Goal: Task Accomplishment & Management: Use online tool/utility

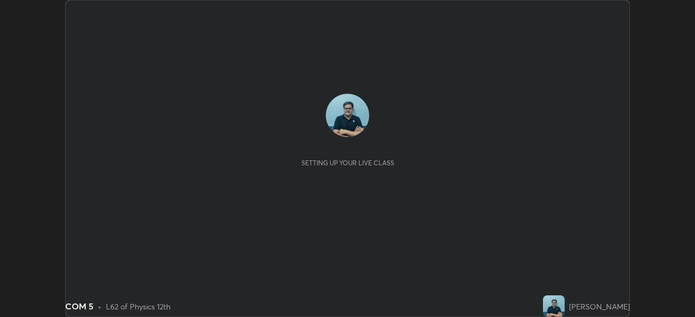
scroll to position [317, 695]
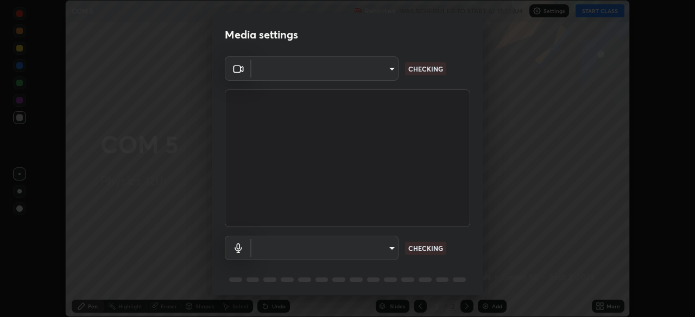
type input "85d16ec95aa84cac57c58139e5cfc4bfb0706547449b22b2f8fda69051d4463f"
type input "default"
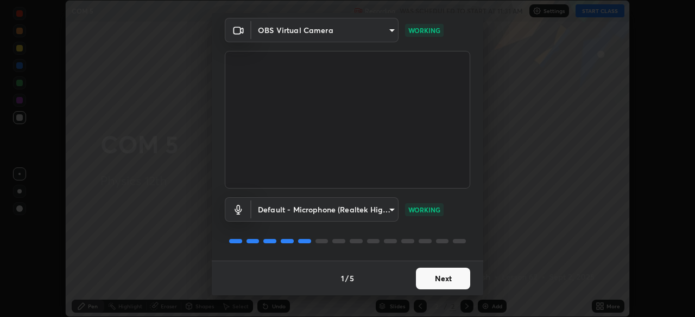
click at [454, 276] on button "Next" at bounding box center [443, 279] width 54 height 22
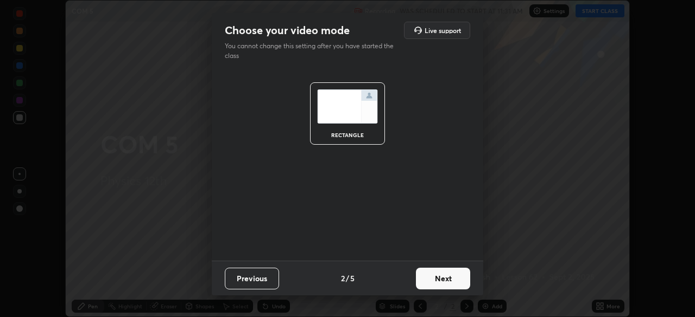
click at [455, 277] on button "Next" at bounding box center [443, 279] width 54 height 22
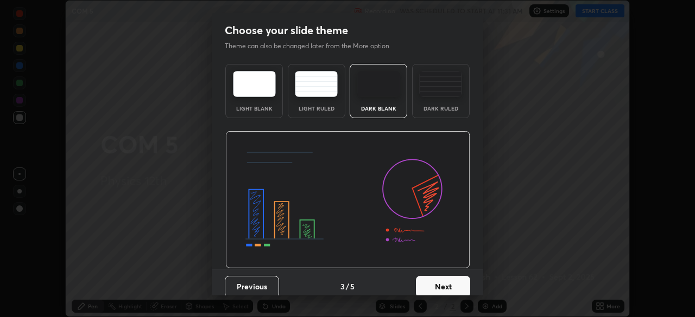
click at [455, 281] on button "Next" at bounding box center [443, 287] width 54 height 22
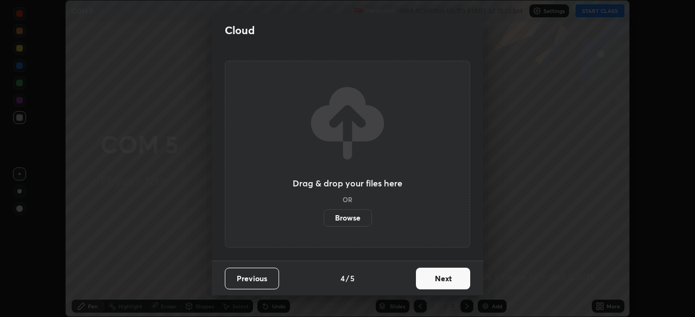
click at [454, 278] on button "Next" at bounding box center [443, 279] width 54 height 22
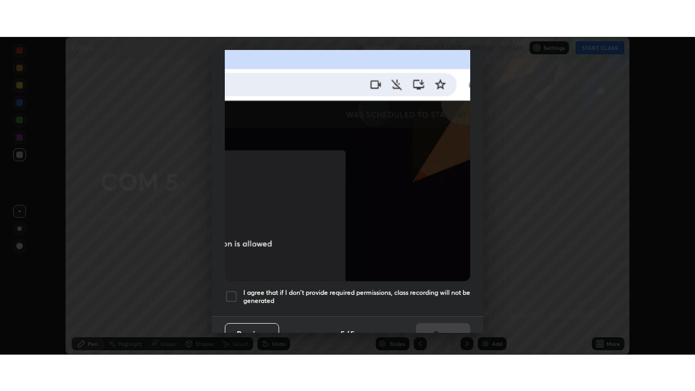
scroll to position [260, 0]
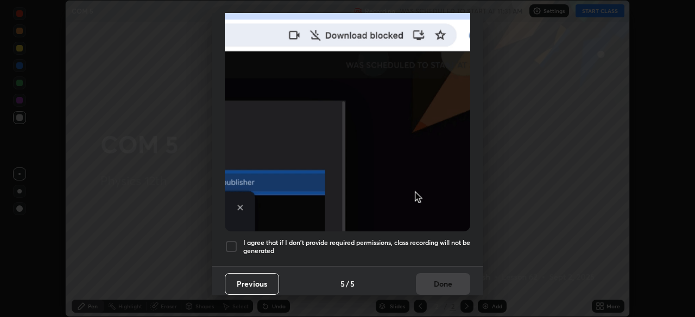
click at [237, 242] on div at bounding box center [231, 246] width 13 height 13
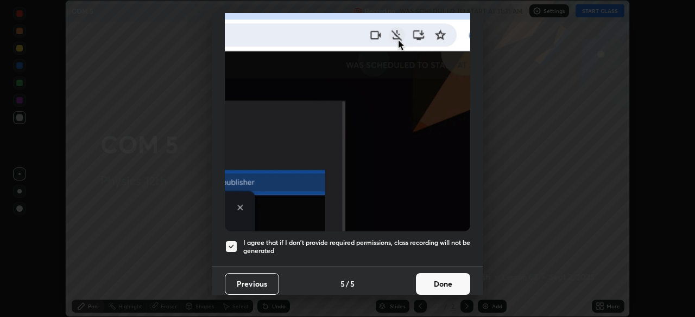
click at [446, 281] on button "Done" at bounding box center [443, 284] width 54 height 22
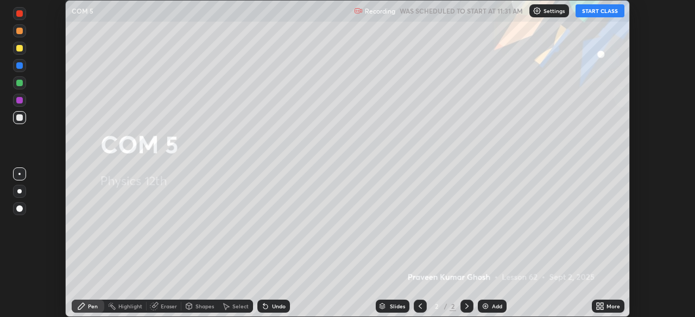
click at [602, 11] on button "START CLASS" at bounding box center [599, 10] width 49 height 13
click at [609, 304] on div "More" at bounding box center [613, 306] width 14 height 5
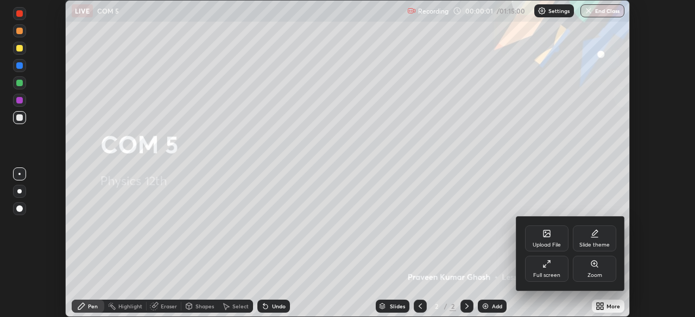
click at [550, 268] on icon at bounding box center [546, 264] width 9 height 9
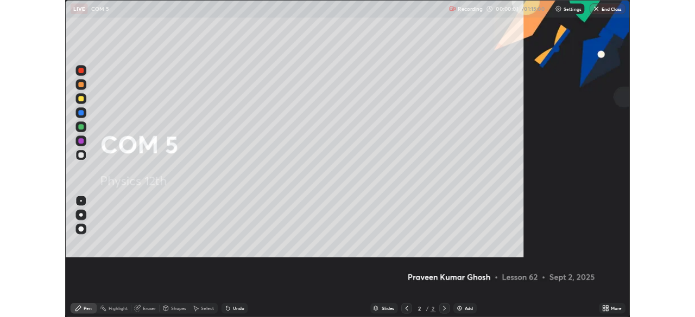
scroll to position [391, 695]
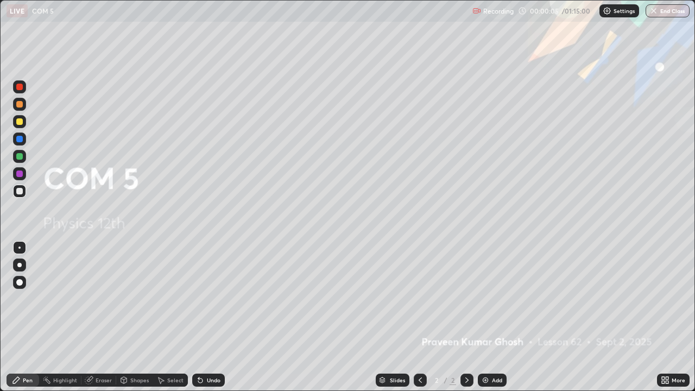
click at [496, 317] on div "Add" at bounding box center [497, 379] width 10 height 5
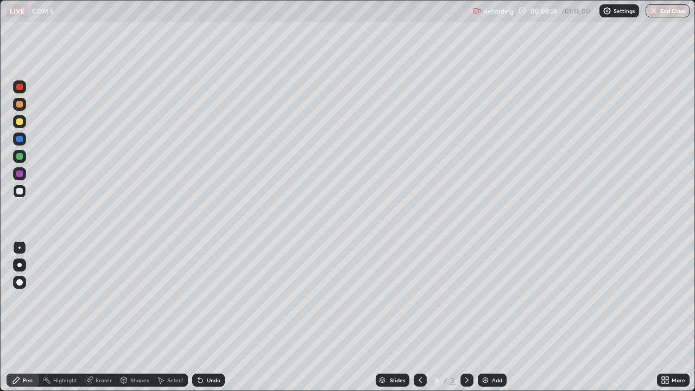
click at [207, 317] on div "Undo" at bounding box center [214, 379] width 14 height 5
click at [207, 317] on div "Undo" at bounding box center [208, 379] width 33 height 13
click at [203, 317] on div "Undo" at bounding box center [208, 379] width 33 height 13
click at [202, 317] on div "Undo" at bounding box center [208, 379] width 33 height 13
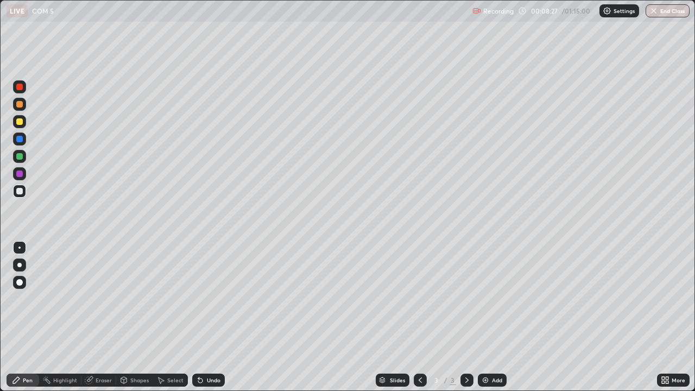
click at [204, 317] on div "Undo" at bounding box center [208, 379] width 33 height 13
click at [203, 317] on div "Undo" at bounding box center [208, 379] width 33 height 13
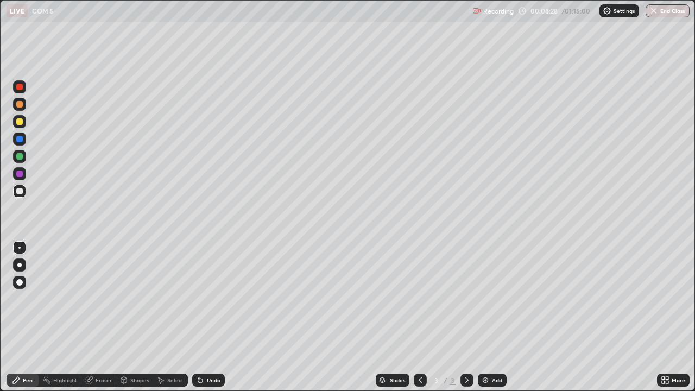
click at [202, 317] on div "Undo" at bounding box center [208, 379] width 33 height 13
click at [203, 317] on div "Undo" at bounding box center [208, 379] width 33 height 13
click at [205, 317] on div "Undo" at bounding box center [208, 379] width 33 height 13
click at [19, 265] on div at bounding box center [19, 265] width 4 height 4
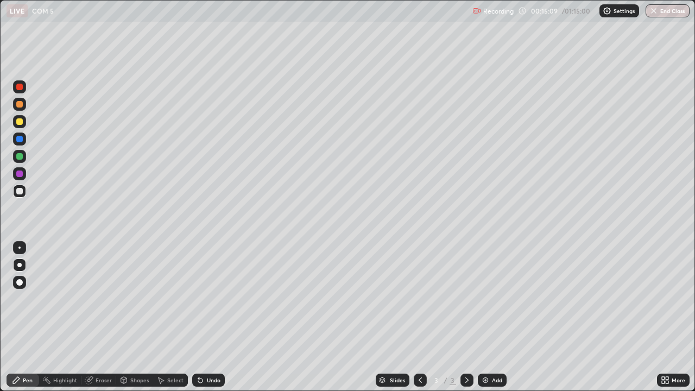
click at [17, 157] on div at bounding box center [19, 156] width 7 height 7
click at [20, 247] on div at bounding box center [19, 247] width 2 height 2
click at [18, 124] on div at bounding box center [19, 121] width 7 height 7
click at [498, 317] on div "Add" at bounding box center [491, 379] width 29 height 13
click at [502, 317] on div "Add" at bounding box center [491, 379] width 29 height 13
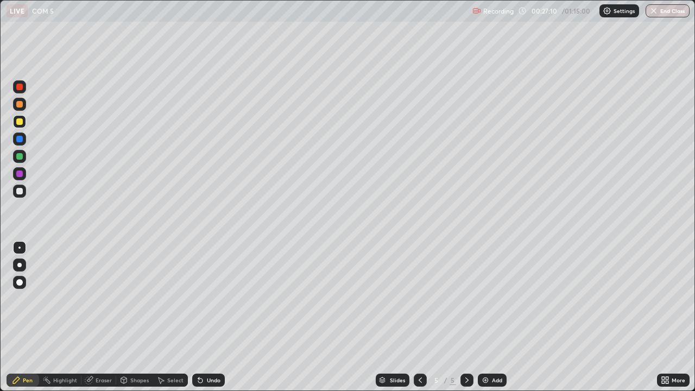
click at [22, 193] on div at bounding box center [19, 191] width 7 height 7
click at [20, 122] on div at bounding box center [19, 121] width 7 height 7
click at [18, 156] on div at bounding box center [19, 156] width 7 height 7
click at [20, 122] on div at bounding box center [19, 121] width 7 height 7
click at [207, 317] on div "Undo" at bounding box center [214, 379] width 14 height 5
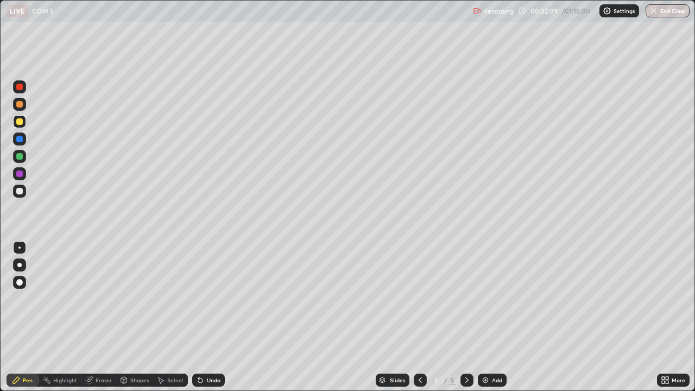
click at [208, 317] on div "Undo" at bounding box center [214, 379] width 14 height 5
click at [209, 317] on div "Undo" at bounding box center [214, 379] width 14 height 5
click at [208, 317] on div "Undo" at bounding box center [214, 379] width 14 height 5
click at [207, 317] on div "Undo" at bounding box center [214, 379] width 14 height 5
click at [22, 159] on div at bounding box center [19, 156] width 7 height 7
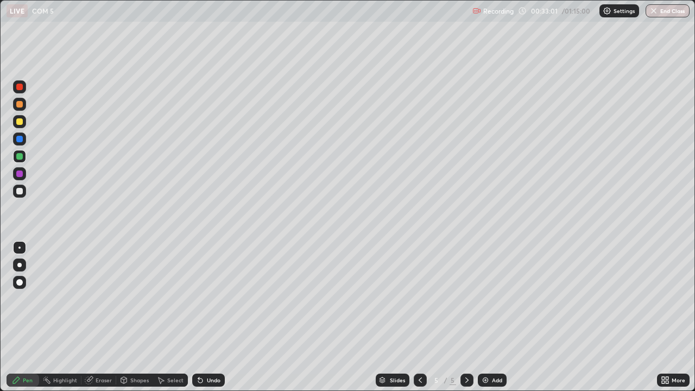
click at [21, 193] on div at bounding box center [19, 191] width 7 height 7
click at [500, 317] on div "Add" at bounding box center [497, 379] width 10 height 5
click at [19, 122] on div at bounding box center [19, 121] width 7 height 7
click at [21, 190] on div at bounding box center [19, 191] width 7 height 7
click at [495, 317] on div "Add" at bounding box center [497, 379] width 10 height 5
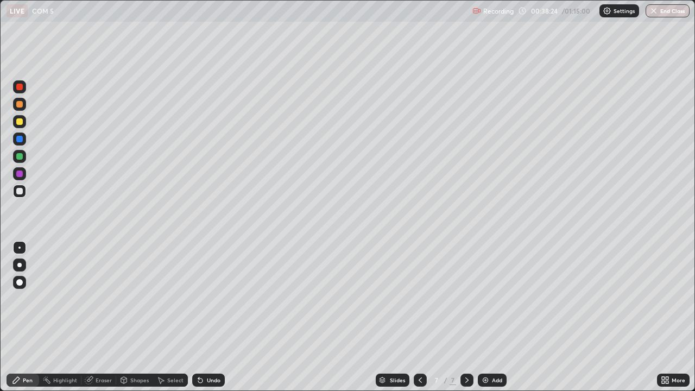
click at [22, 157] on div at bounding box center [19, 156] width 7 height 7
click at [19, 173] on div at bounding box center [19, 173] width 7 height 7
click at [21, 105] on div at bounding box center [19, 104] width 7 height 7
click at [22, 123] on div at bounding box center [19, 121] width 7 height 7
click at [214, 317] on div "Undo" at bounding box center [214, 379] width 14 height 5
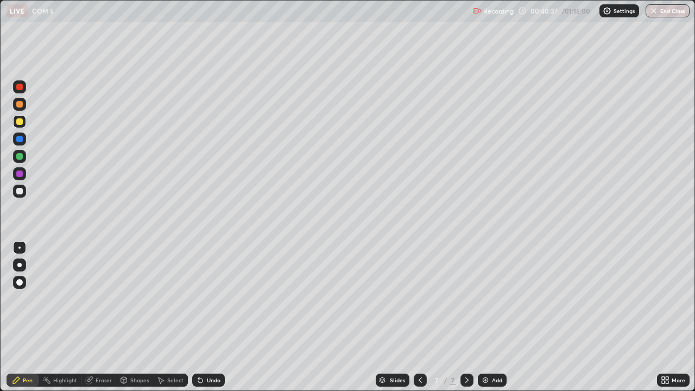
click at [212, 317] on div "Undo" at bounding box center [214, 379] width 14 height 5
click at [210, 317] on div "Undo" at bounding box center [214, 379] width 14 height 5
click at [210, 317] on div "Undo" at bounding box center [208, 379] width 33 height 13
click at [215, 317] on div "Undo" at bounding box center [214, 379] width 14 height 5
click at [217, 317] on div "Undo" at bounding box center [214, 379] width 14 height 5
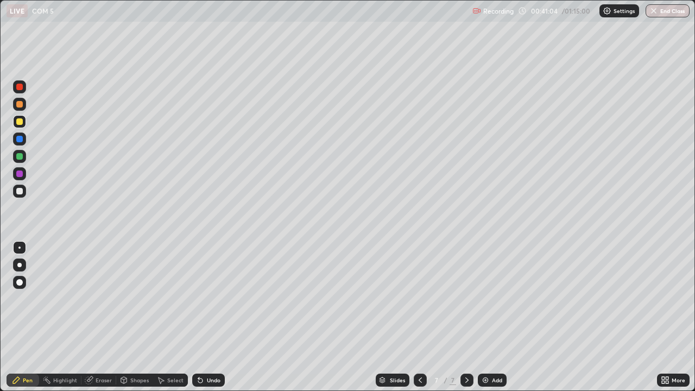
click at [18, 192] on div at bounding box center [19, 191] width 7 height 7
click at [497, 317] on div "Add" at bounding box center [497, 379] width 10 height 5
click at [211, 317] on div "Undo" at bounding box center [214, 379] width 14 height 5
click at [502, 317] on div "Add" at bounding box center [491, 379] width 29 height 13
click at [20, 155] on div at bounding box center [19, 156] width 7 height 7
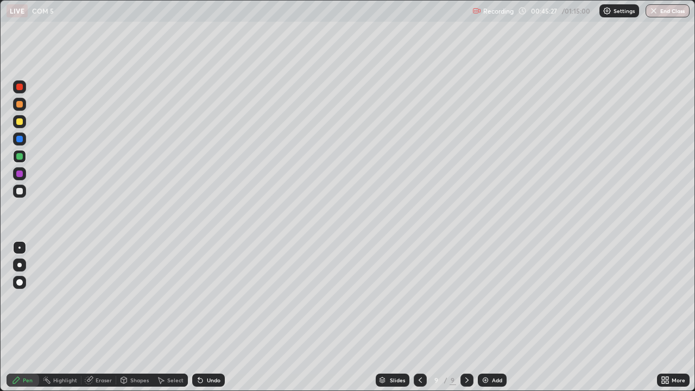
click at [19, 191] on div at bounding box center [19, 191] width 7 height 7
click at [467, 317] on icon at bounding box center [466, 379] width 9 height 9
click at [466, 317] on icon at bounding box center [466, 379] width 9 height 9
click at [499, 317] on div "Add" at bounding box center [497, 379] width 10 height 5
click at [211, 317] on div "Undo" at bounding box center [214, 379] width 14 height 5
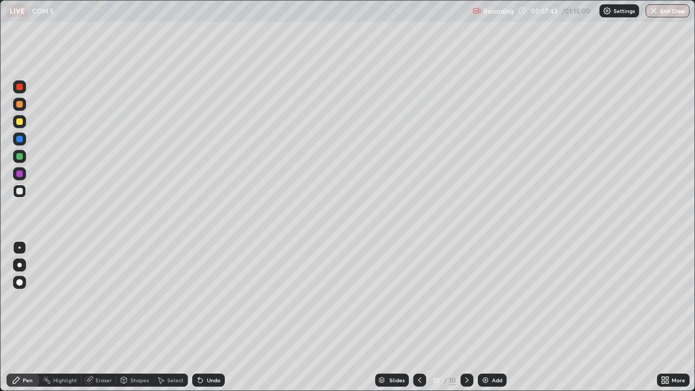
click at [100, 317] on div "Eraser" at bounding box center [103, 379] width 16 height 5
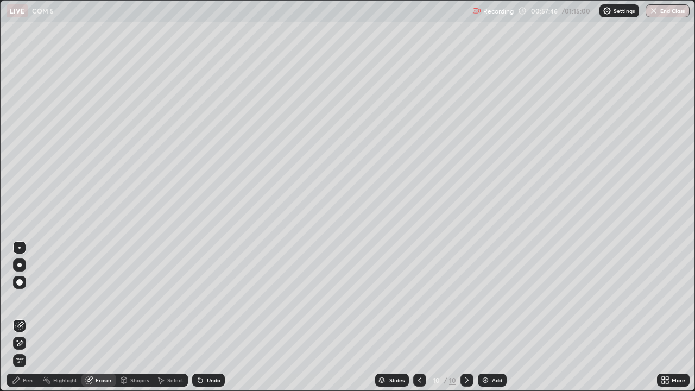
click at [30, 317] on div "Pen" at bounding box center [23, 379] width 33 height 13
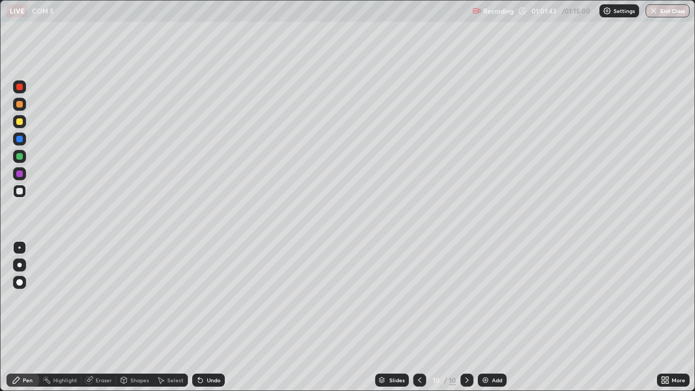
click at [496, 317] on div "Add" at bounding box center [497, 379] width 10 height 5
click at [19, 124] on div at bounding box center [19, 121] width 7 height 7
click at [103, 317] on div "Eraser" at bounding box center [103, 379] width 16 height 5
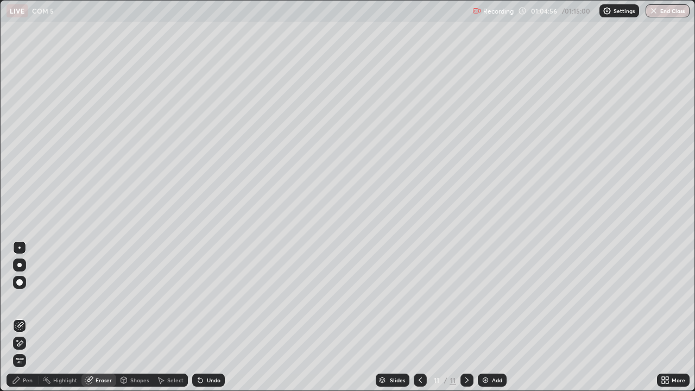
click at [32, 317] on div "Pen" at bounding box center [28, 379] width 10 height 5
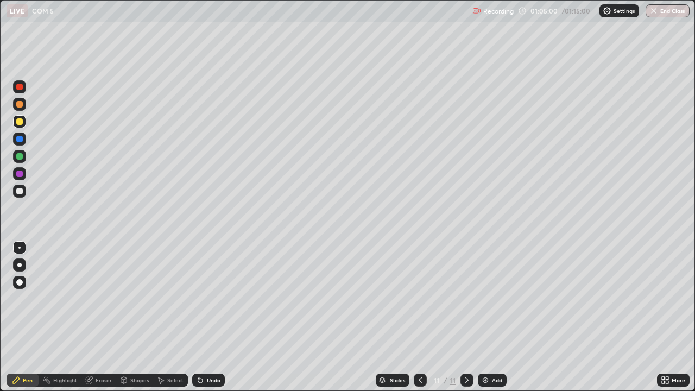
click at [106, 317] on div "Eraser" at bounding box center [103, 379] width 16 height 5
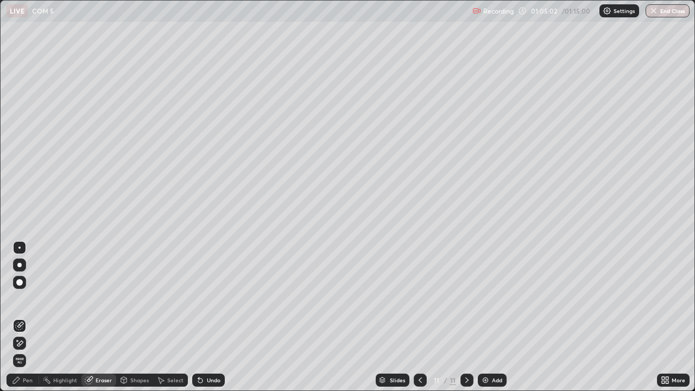
click at [29, 317] on div "Pen" at bounding box center [28, 379] width 10 height 5
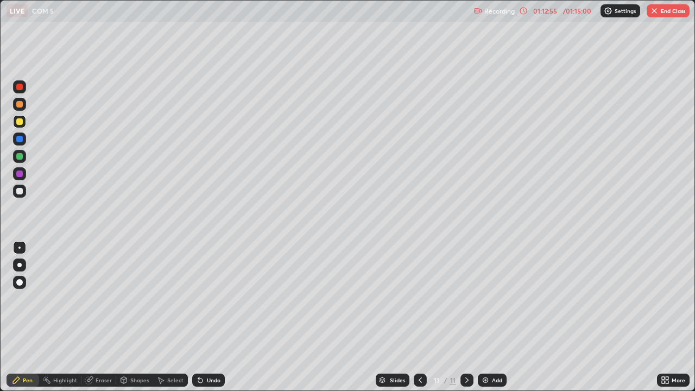
click at [671, 15] on button "End Class" at bounding box center [667, 10] width 43 height 13
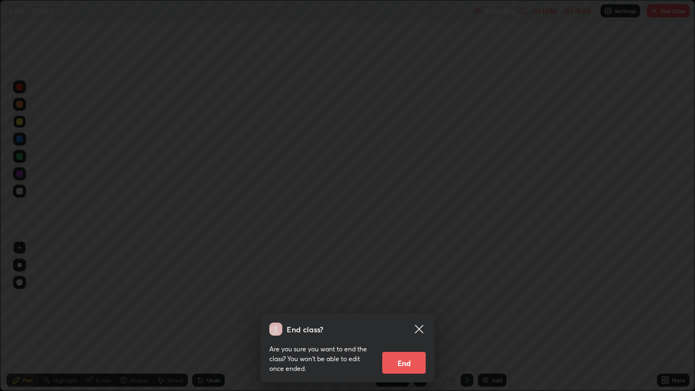
click at [405, 317] on button "End" at bounding box center [403, 363] width 43 height 22
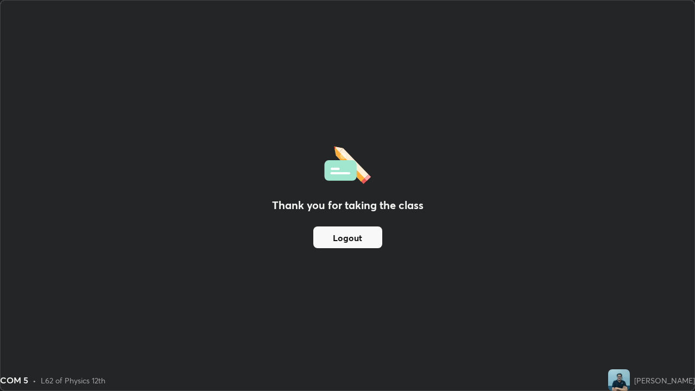
click at [349, 234] on button "Logout" at bounding box center [347, 237] width 69 height 22
click at [364, 237] on button "Logout" at bounding box center [347, 237] width 69 height 22
click at [338, 233] on button "Logout" at bounding box center [347, 237] width 69 height 22
click at [346, 238] on button "Logout" at bounding box center [347, 237] width 69 height 22
click at [332, 238] on button "Logout" at bounding box center [347, 237] width 69 height 22
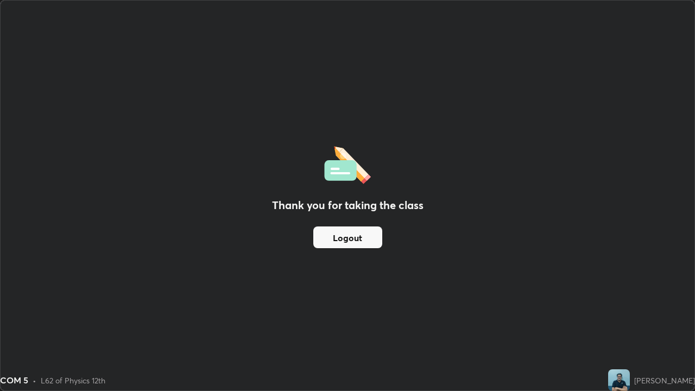
click at [317, 143] on div "Thank you for taking the class Logout" at bounding box center [347, 196] width 693 height 390
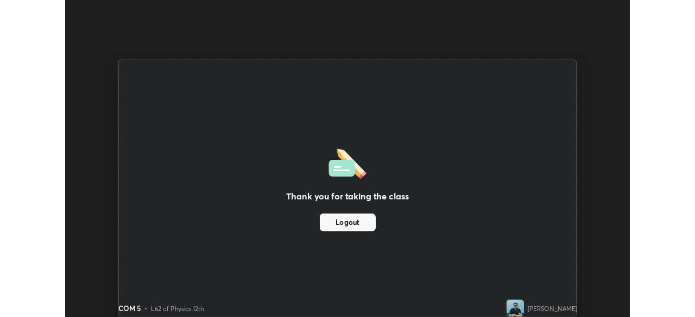
scroll to position [53943, 53566]
